Goal: Task Accomplishment & Management: Manage account settings

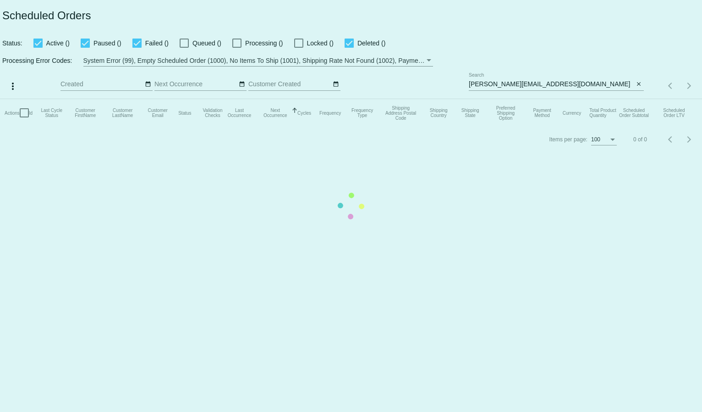
click at [507, 99] on mat-table "Actions Id Last Cycle Status Customer FirstName Customer LastName Customer Emai…" at bounding box center [351, 112] width 702 height 27
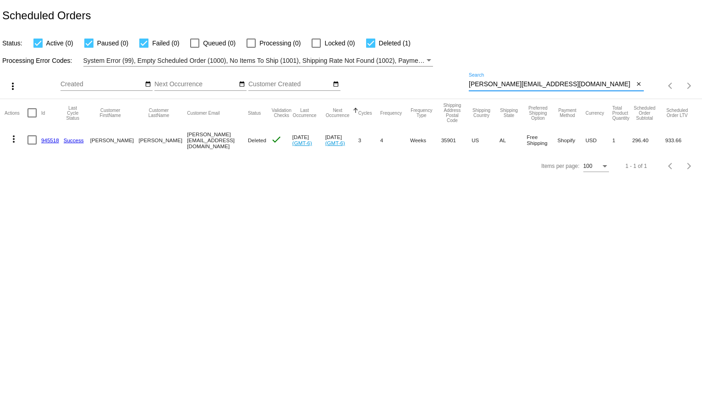
click at [506, 83] on input "mimi-johnson@bellsouth.net" at bounding box center [551, 84] width 165 height 7
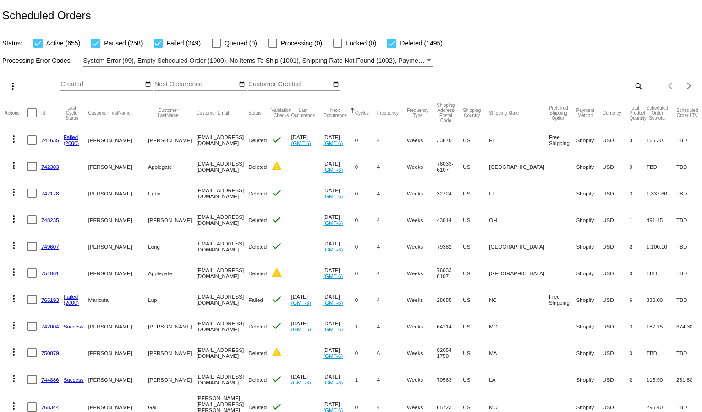
click at [644, 86] on div "Items per page: 100 1 - 100 of 2657" at bounding box center [673, 86] width 58 height 26
click at [633, 87] on mat-icon "search" at bounding box center [638, 86] width 11 height 14
click at [546, 91] on div at bounding box center [556, 90] width 175 height 0
click at [540, 84] on input "Search" at bounding box center [556, 84] width 175 height 7
click at [633, 86] on mat-icon "search" at bounding box center [638, 86] width 11 height 14
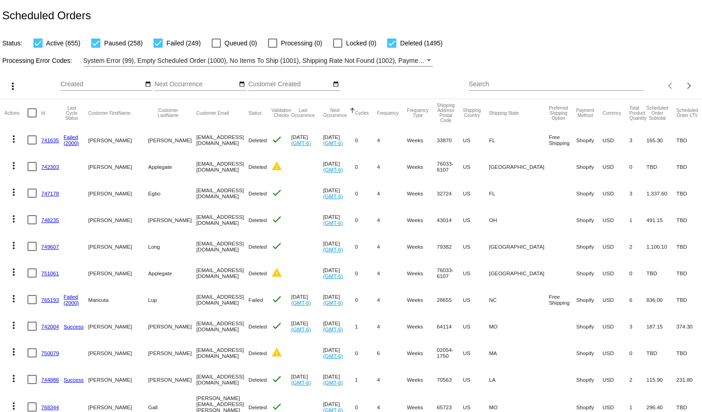
click at [538, 82] on input "Search" at bounding box center [556, 84] width 175 height 7
click at [513, 82] on input "v" at bounding box center [551, 84] width 165 height 7
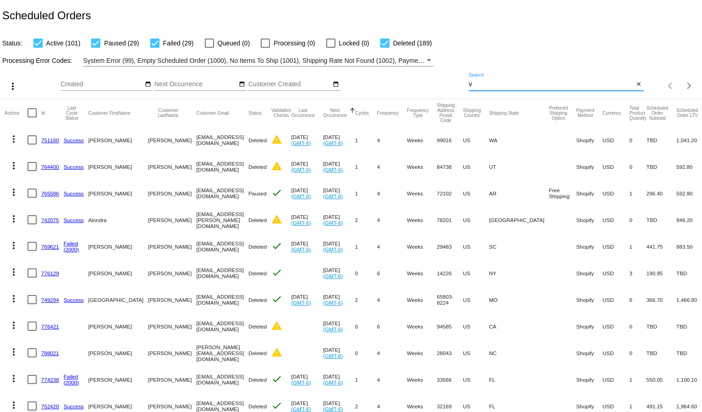
click at [487, 88] on input "v" at bounding box center [551, 84] width 165 height 7
paste input "[EMAIL_ADDRESS][DOMAIN_NAME]"
type input "[EMAIL_ADDRESS][DOMAIN_NAME]"
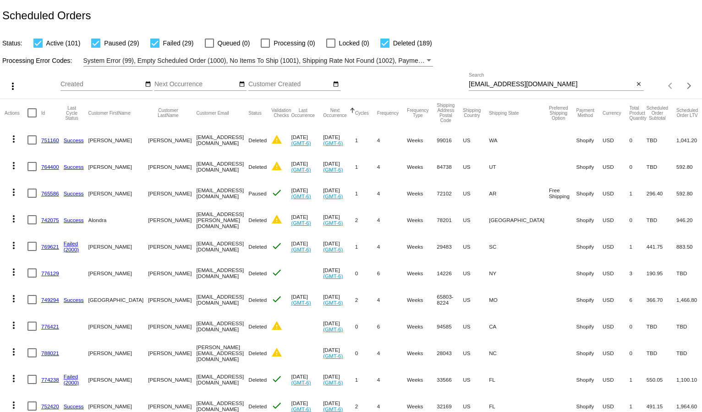
click at [556, 44] on div "Status: Active (101) Paused (29) Failed (29) Queued (0) Processing (0) Locked (…" at bounding box center [351, 39] width 702 height 17
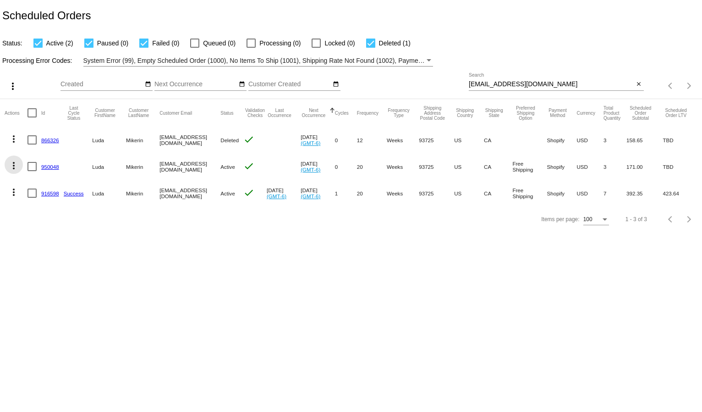
click at [14, 167] on mat-icon "more_vert" at bounding box center [13, 165] width 11 height 11
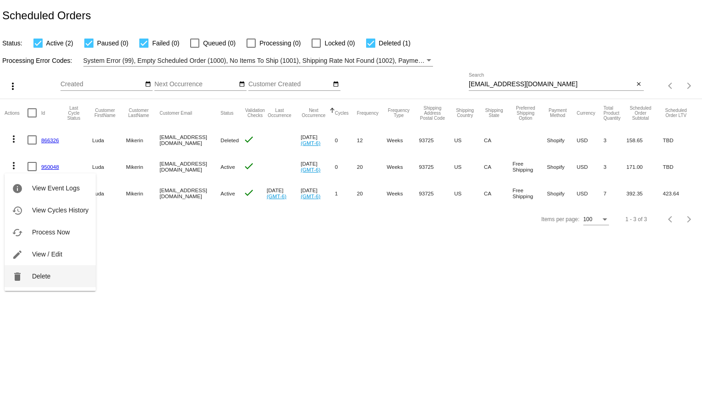
click at [43, 275] on span "Delete" at bounding box center [41, 275] width 18 height 7
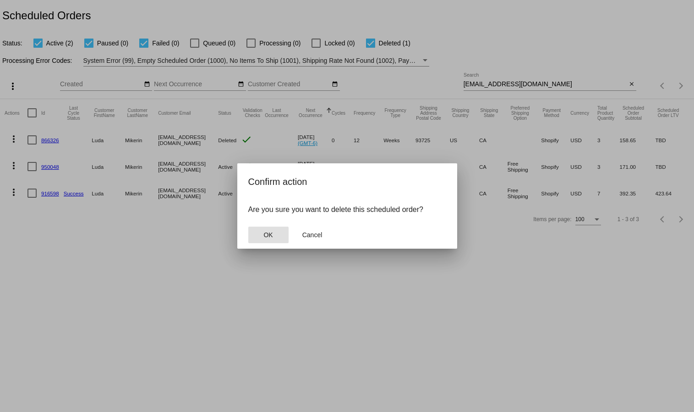
click at [275, 233] on button "OK" at bounding box center [268, 234] width 40 height 16
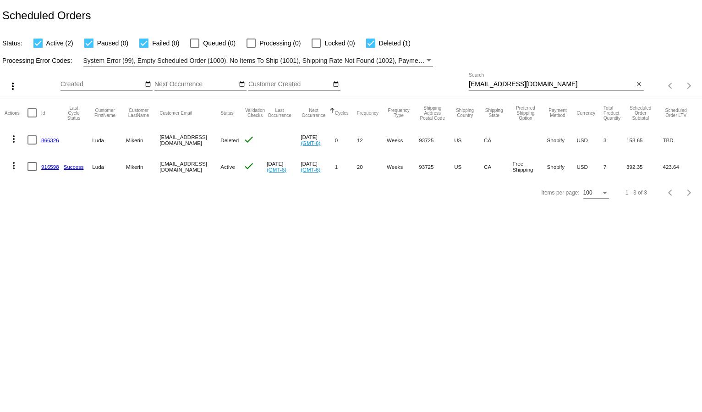
click at [14, 192] on div "Items per page: 100 1 - 3 of 3" at bounding box center [351, 193] width 702 height 26
click at [15, 163] on mat-icon "more_vert" at bounding box center [13, 165] width 11 height 11
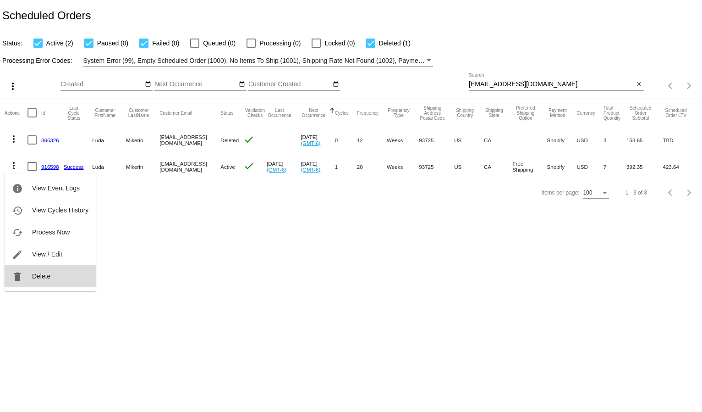
click at [56, 277] on button "delete Delete" at bounding box center [50, 276] width 91 height 22
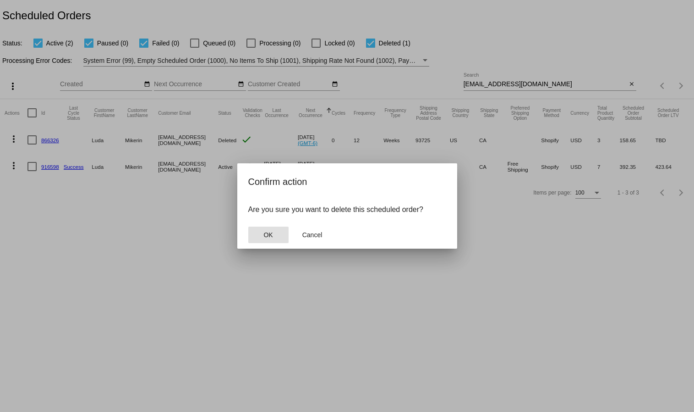
click at [261, 227] on button "OK" at bounding box center [268, 234] width 40 height 16
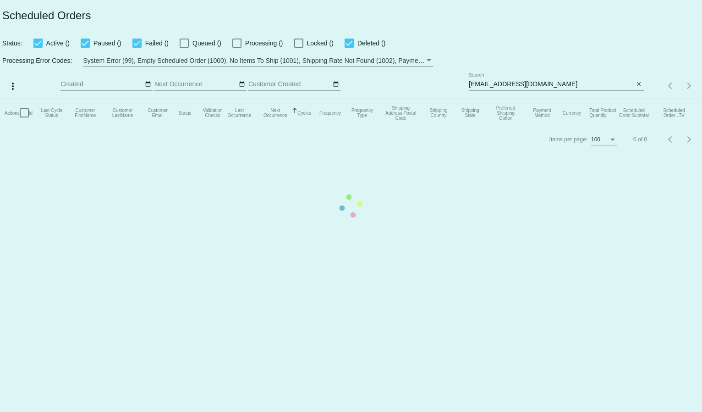
click at [497, 99] on mat-table "Actions Id Last Cycle Status Customer FirstName Customer LastName Customer Emai…" at bounding box center [351, 112] width 702 height 27
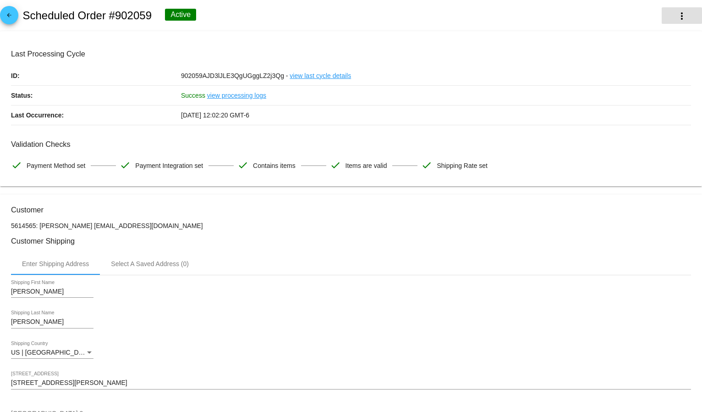
click at [677, 17] on mat-icon "more_vert" at bounding box center [681, 16] width 11 height 11
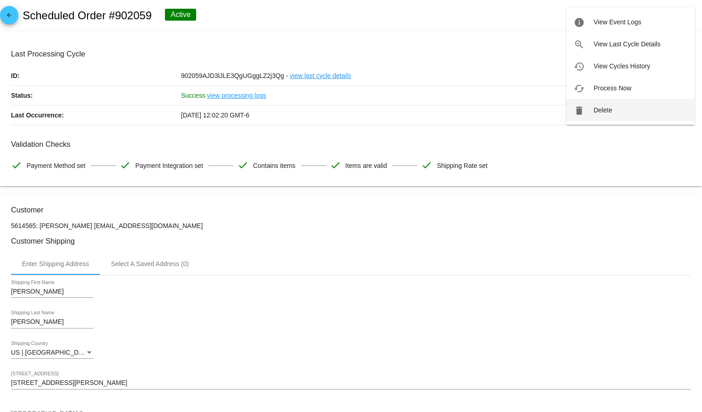
click at [619, 107] on button "delete Delete" at bounding box center [630, 110] width 128 height 22
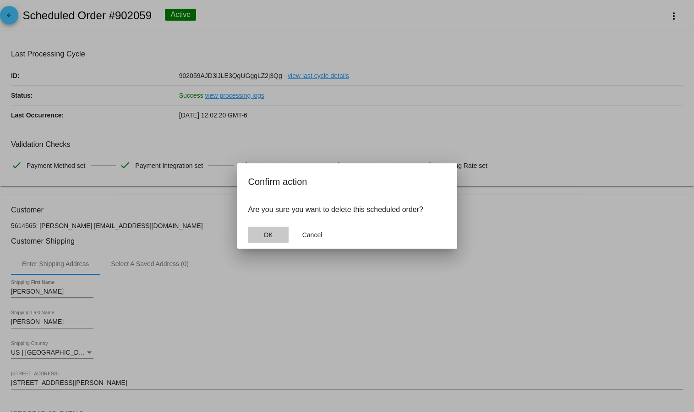
click at [269, 234] on span "OK" at bounding box center [268, 234] width 9 height 7
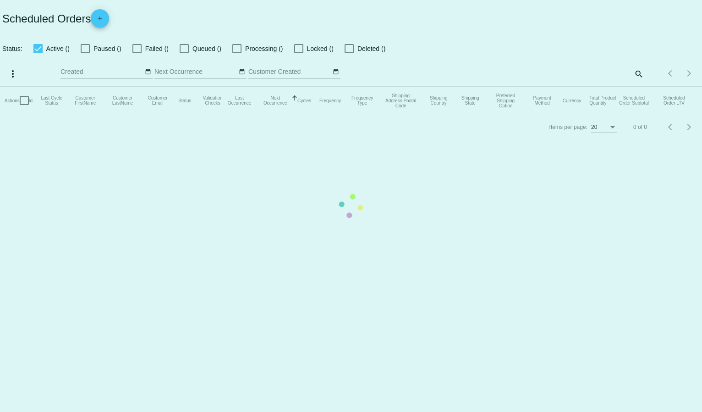
checkbox input "true"
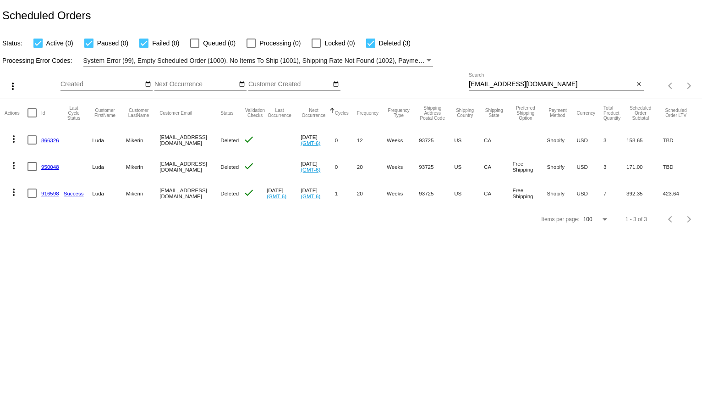
click at [497, 87] on input "[EMAIL_ADDRESS][DOMAIN_NAME]" at bounding box center [551, 84] width 165 height 7
paste input "goldenhearts1468@gmail"
type input "goldenhearts1468@gmail.com"
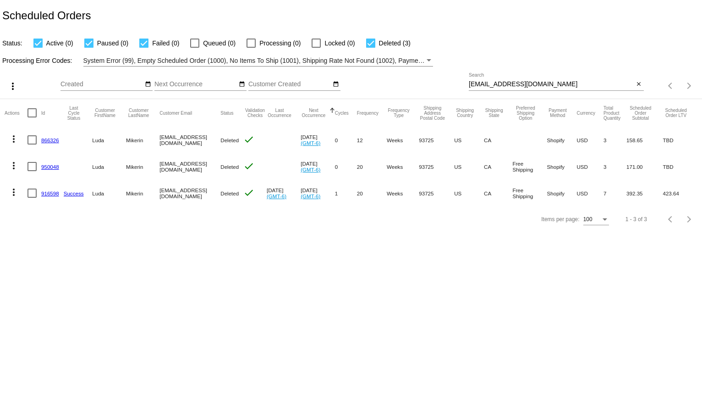
click at [539, 55] on div "Processing Error Codes: System Error (99), Empty Scheduled Order (1000), No Ite…" at bounding box center [351, 58] width 702 height 18
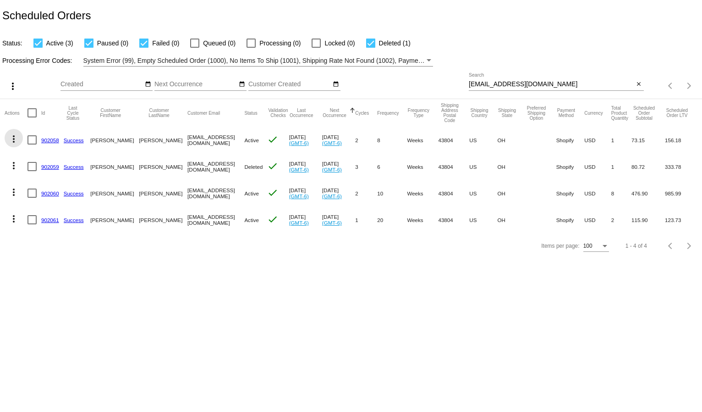
click at [16, 139] on mat-icon "more_vert" at bounding box center [13, 138] width 11 height 11
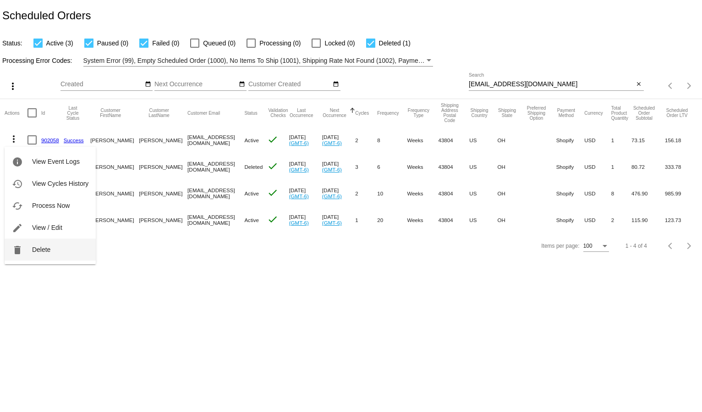
click at [39, 252] on span "Delete" at bounding box center [41, 249] width 18 height 7
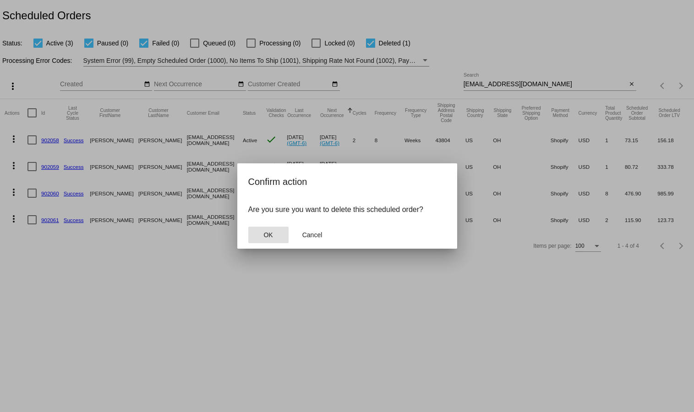
click at [264, 236] on span "OK" at bounding box center [268, 234] width 9 height 7
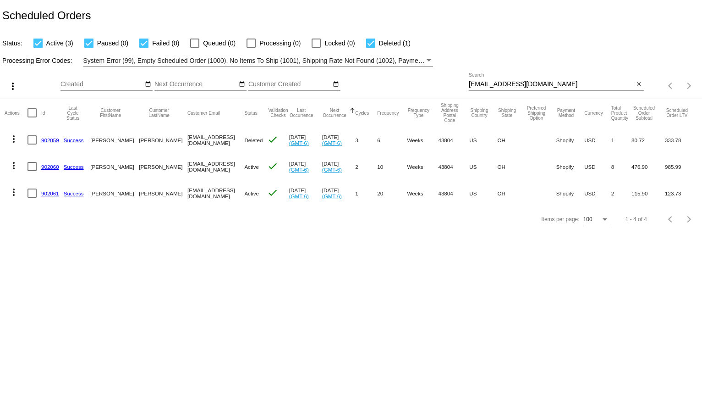
click at [13, 192] on mat-icon "more_vert" at bounding box center [13, 192] width 11 height 11
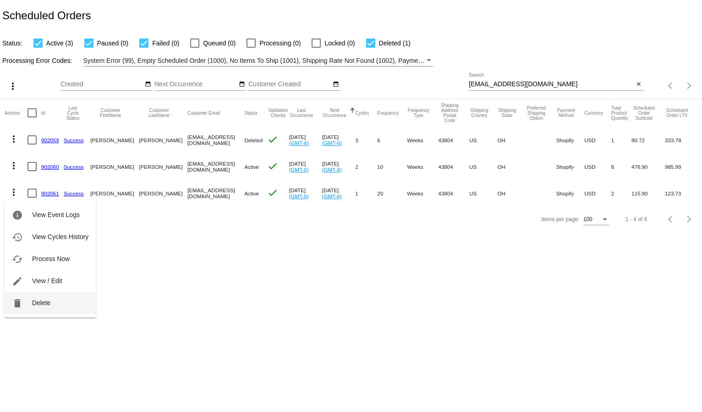
click at [48, 296] on button "delete Delete" at bounding box center [50, 302] width 91 height 22
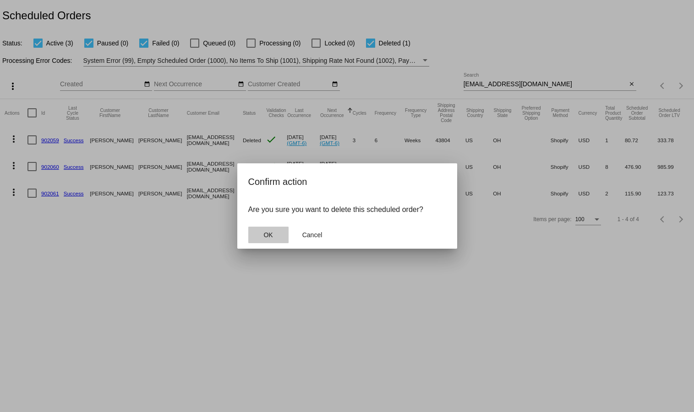
click at [273, 238] on button "OK" at bounding box center [268, 234] width 40 height 16
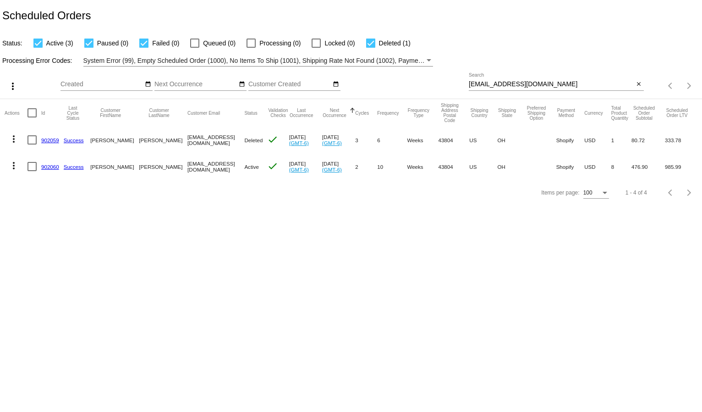
click at [16, 167] on mat-icon "more_vert" at bounding box center [13, 165] width 11 height 11
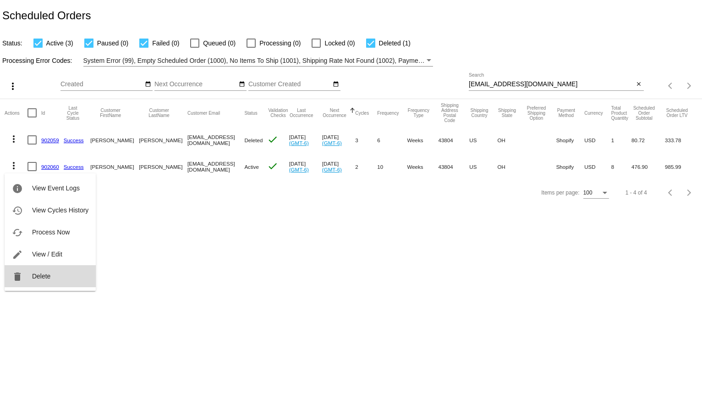
click at [33, 272] on span "Delete" at bounding box center [41, 275] width 18 height 7
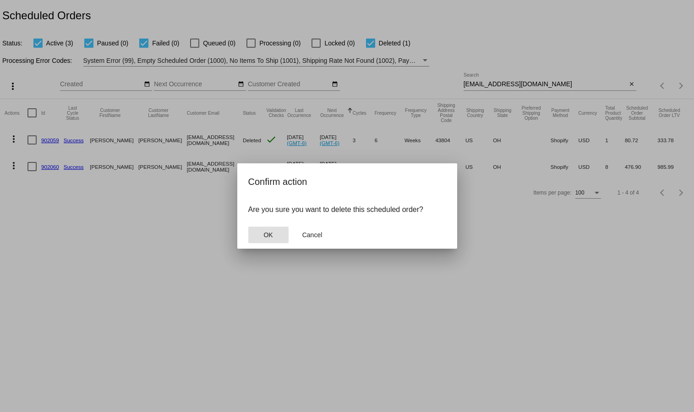
click at [278, 230] on button "OK" at bounding box center [268, 234] width 40 height 16
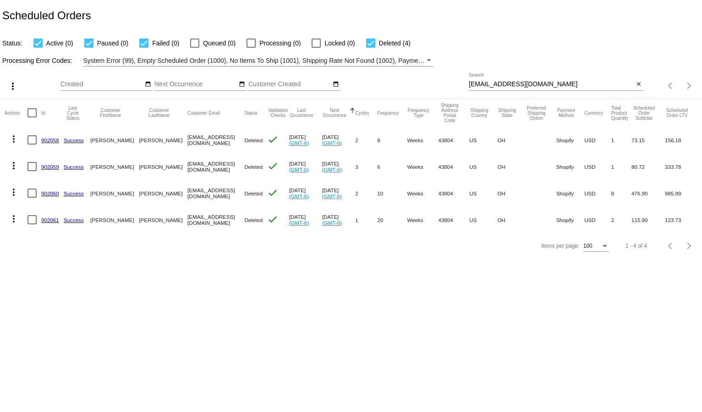
click at [525, 79] on div "goldenhearts1468@gmail.com Search" at bounding box center [551, 82] width 165 height 18
click at [516, 84] on input "[EMAIL_ADDRESS][DOMAIN_NAME]" at bounding box center [551, 84] width 165 height 7
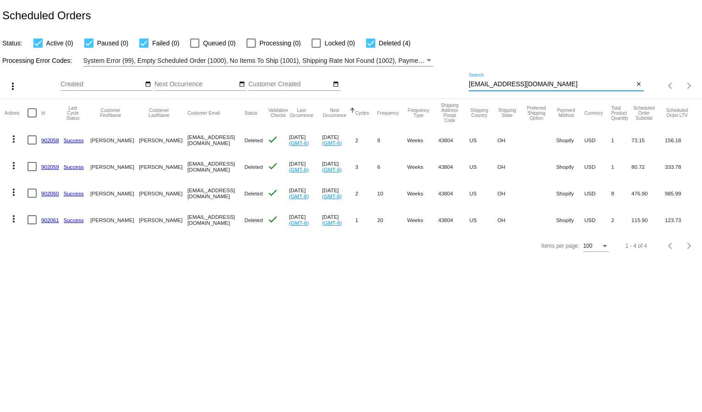
paste input "https://store.pompaprogram.com/a/qpilot/subscriptions"
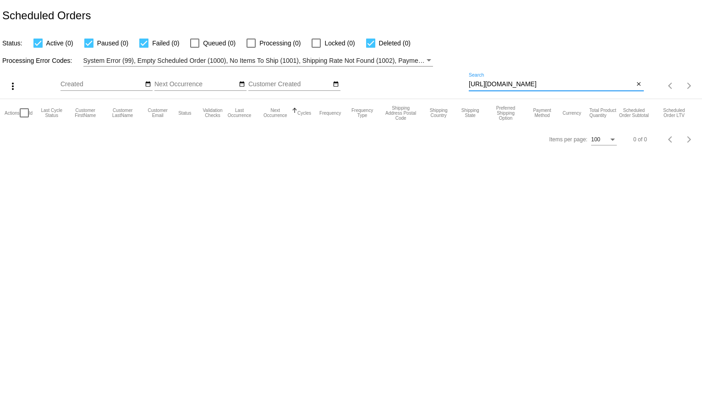
click at [492, 82] on input "https://store.pompaprogram.com/a/qpilot/subscriptions" at bounding box center [551, 84] width 165 height 7
paste input "jdubs5408@astound.net"
type input "jdubs5408@astound.net"
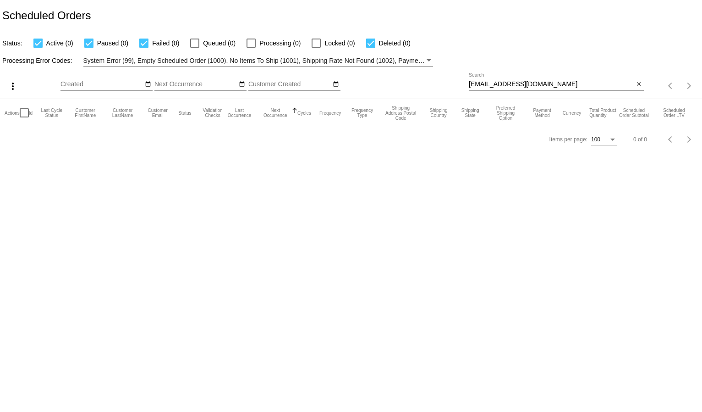
click at [532, 46] on div "Status: Active (0) Paused (0) Failed (0) Queued (0) Processing (0) Locked (0) D…" at bounding box center [351, 39] width 702 height 17
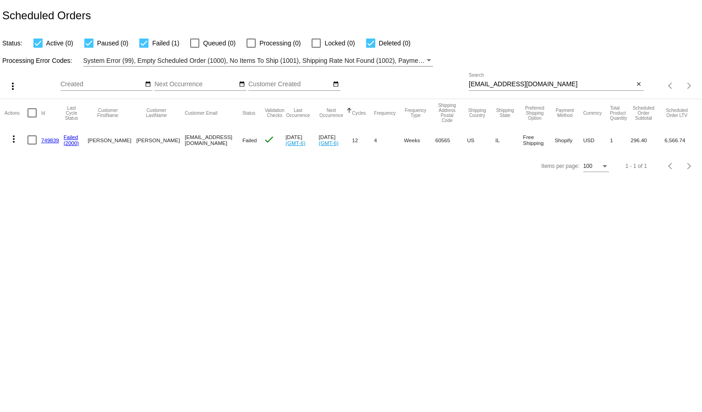
click at [12, 136] on mat-icon "more_vert" at bounding box center [13, 138] width 11 height 11
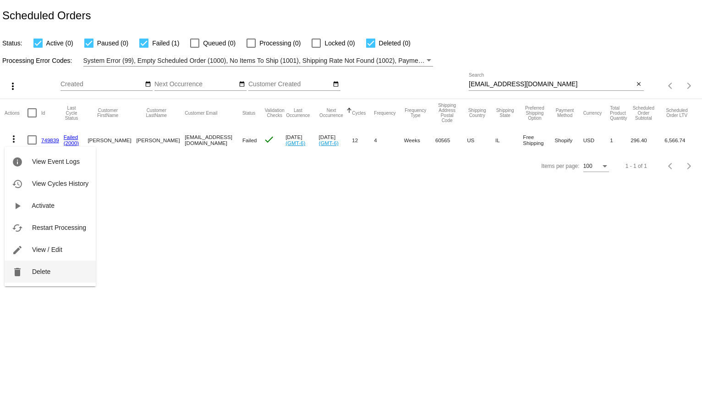
click at [36, 273] on span "Delete" at bounding box center [41, 271] width 18 height 7
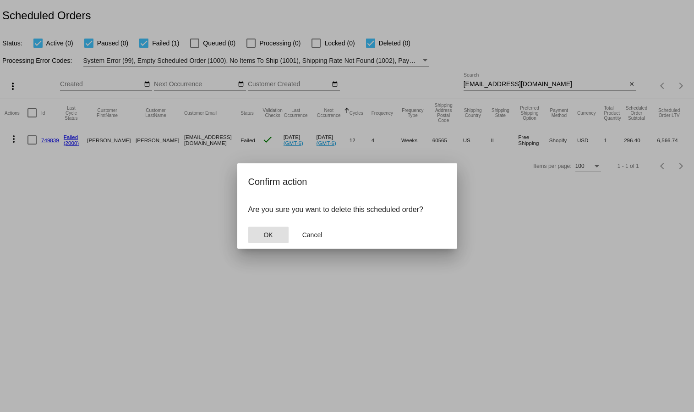
click at [275, 234] on button "OK" at bounding box center [268, 234] width 40 height 16
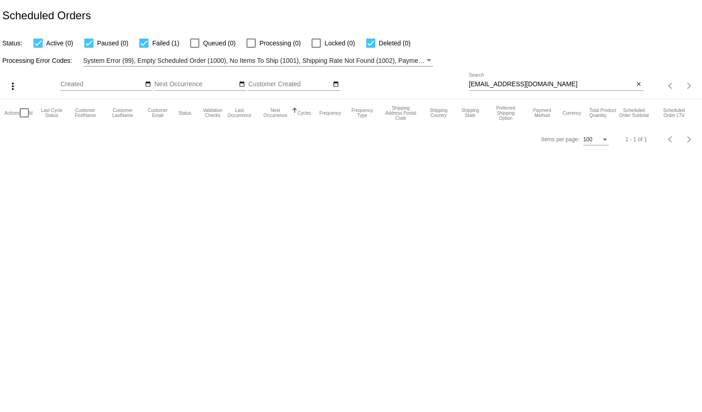
click at [485, 88] on input "jdubs5408@astound.net" at bounding box center [551, 84] width 165 height 7
click at [482, 59] on div "Processing Error Codes: System Error (99), Empty Scheduled Order (1000), No Ite…" at bounding box center [351, 58] width 702 height 18
